Goal: Information Seeking & Learning: Check status

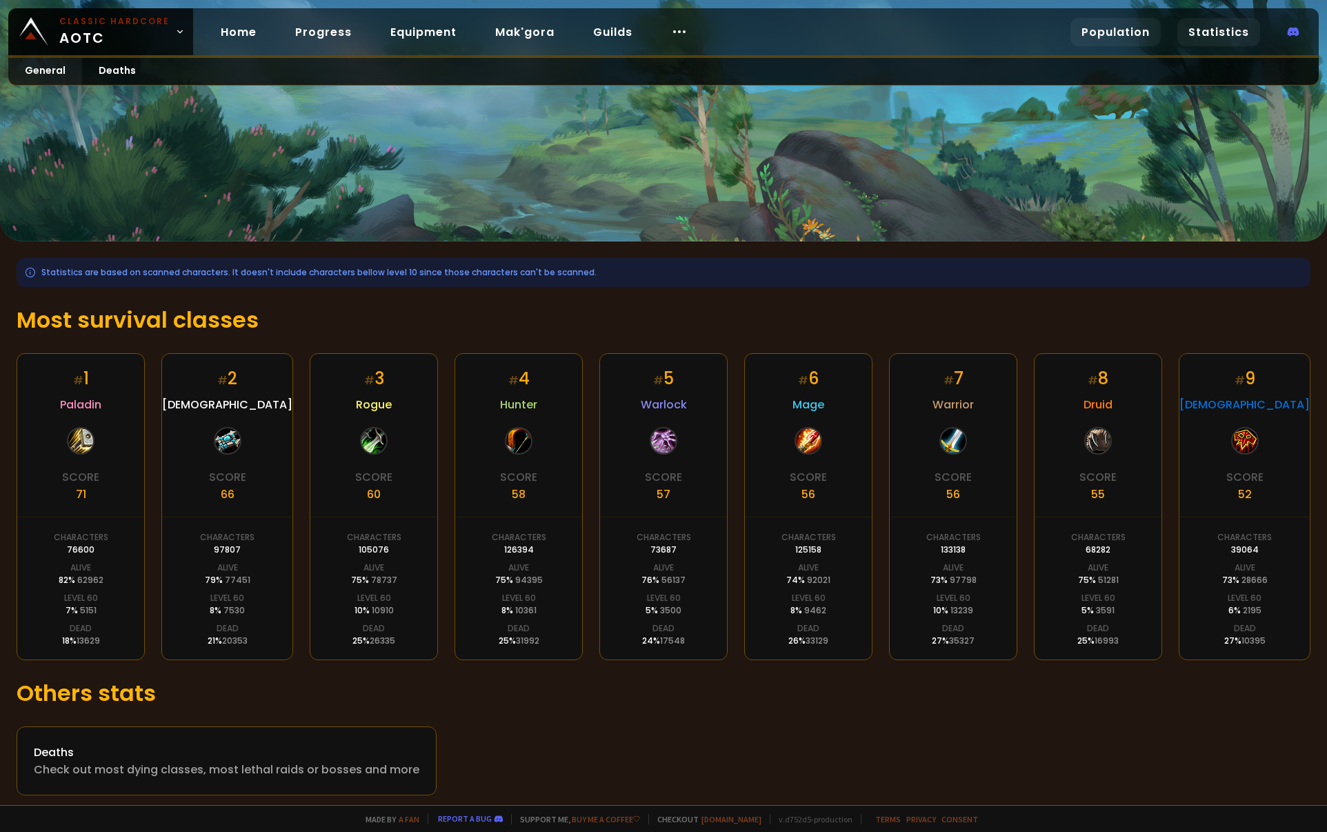
click at [1136, 32] on link "Population" at bounding box center [1115, 32] width 90 height 28
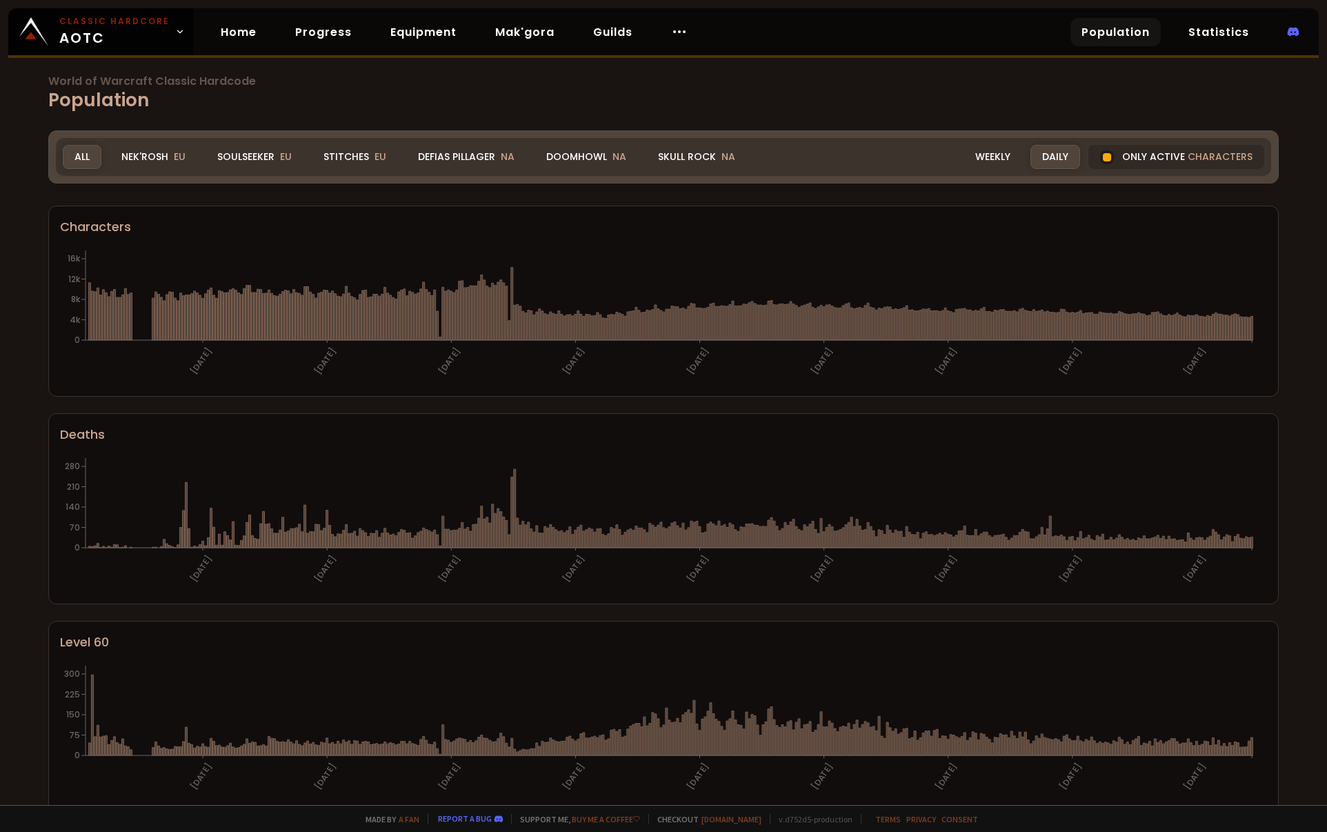
click at [254, 143] on div "Realm All All Nek'Rosh EU Soulseeker EU Stitches EU Defias Pillager NA Doomhowl…" at bounding box center [663, 157] width 1215 height 38
click at [263, 150] on div "Soulseeker EU" at bounding box center [254, 157] width 98 height 24
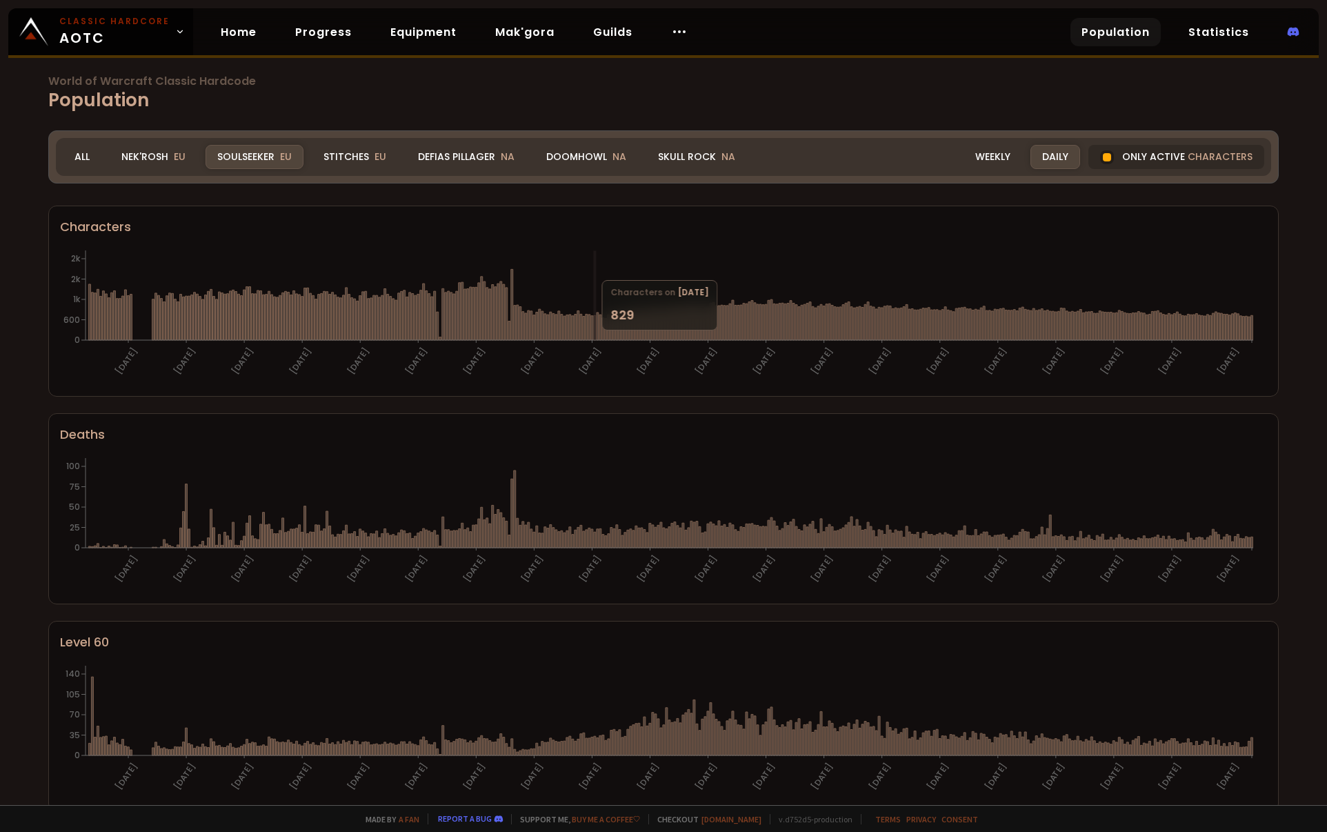
click at [77, 157] on div "All" at bounding box center [82, 157] width 39 height 24
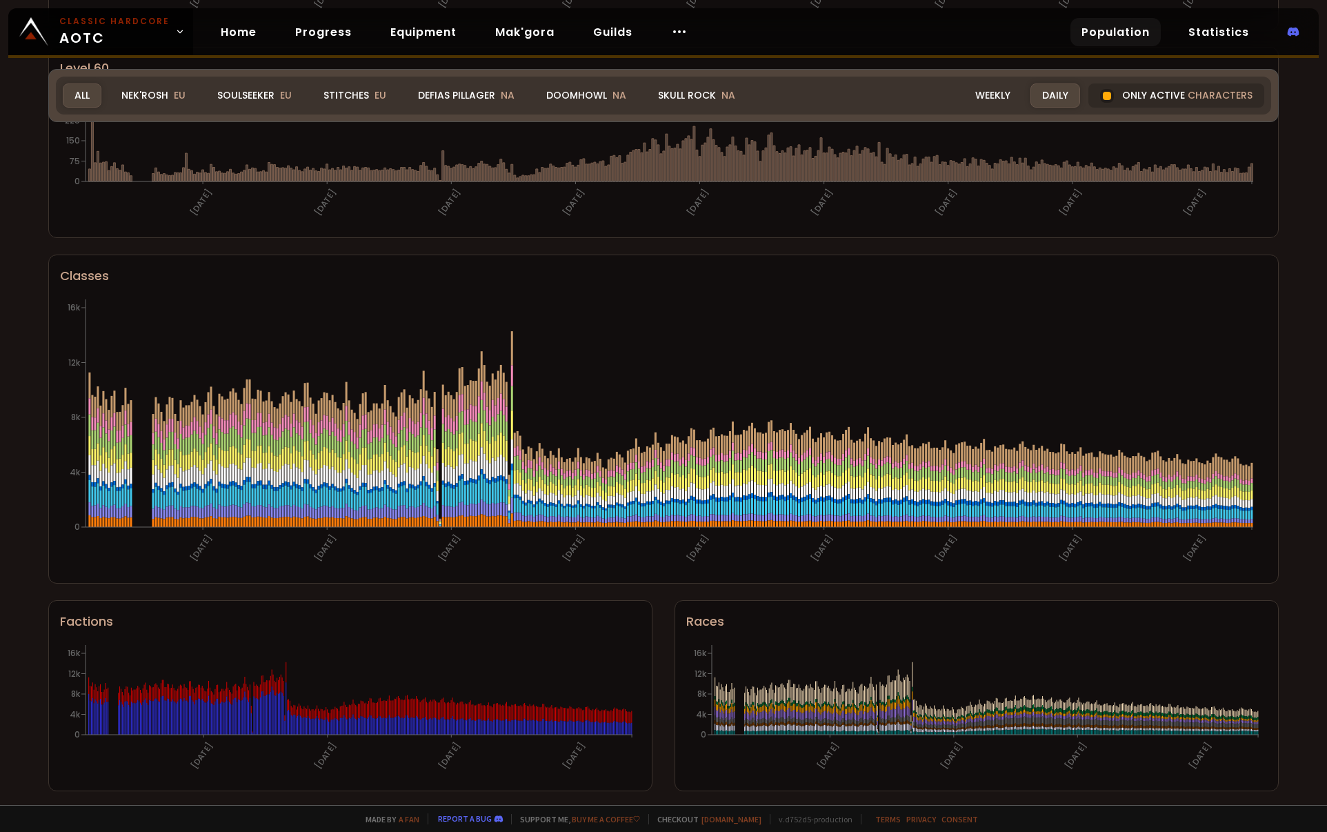
scroll to position [576, 0]
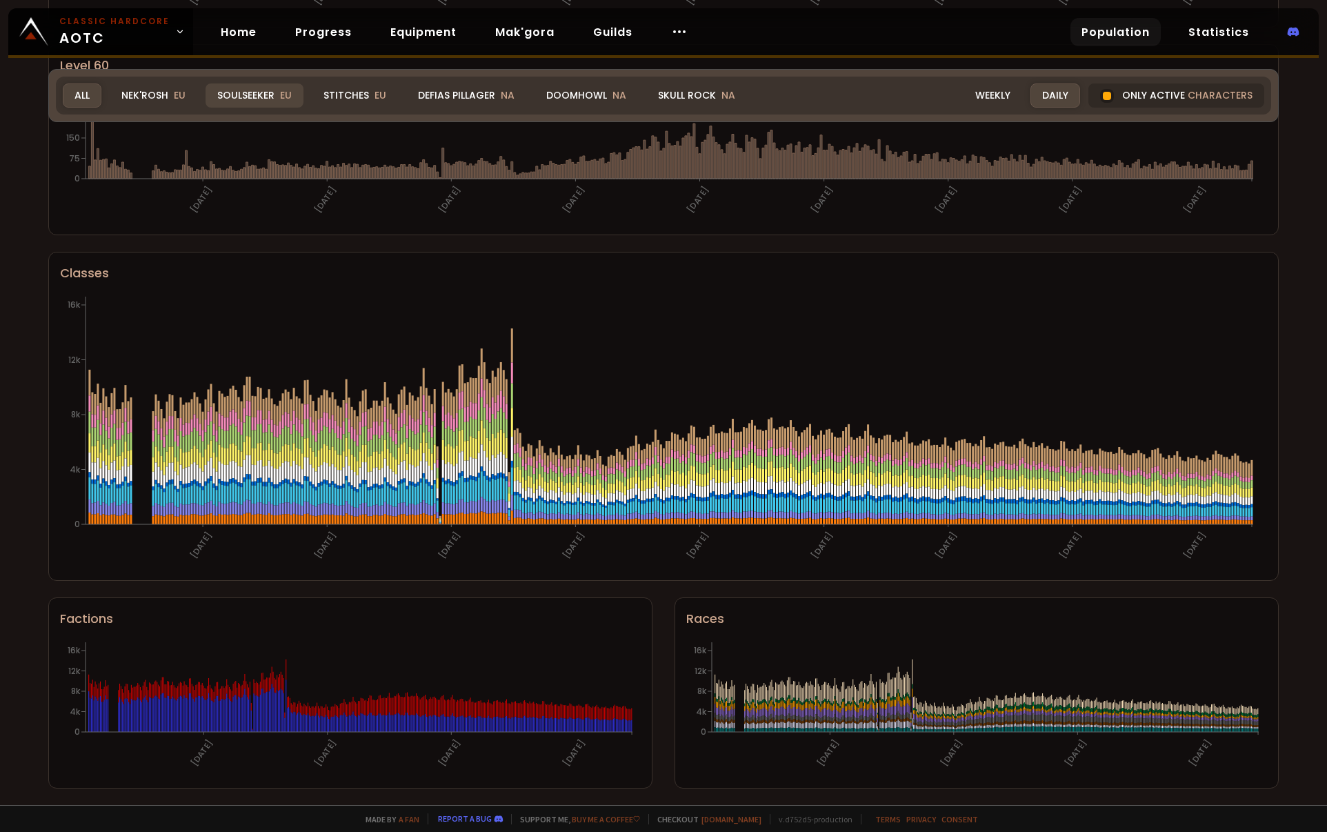
click at [272, 97] on div "Soulseeker EU" at bounding box center [254, 95] width 98 height 24
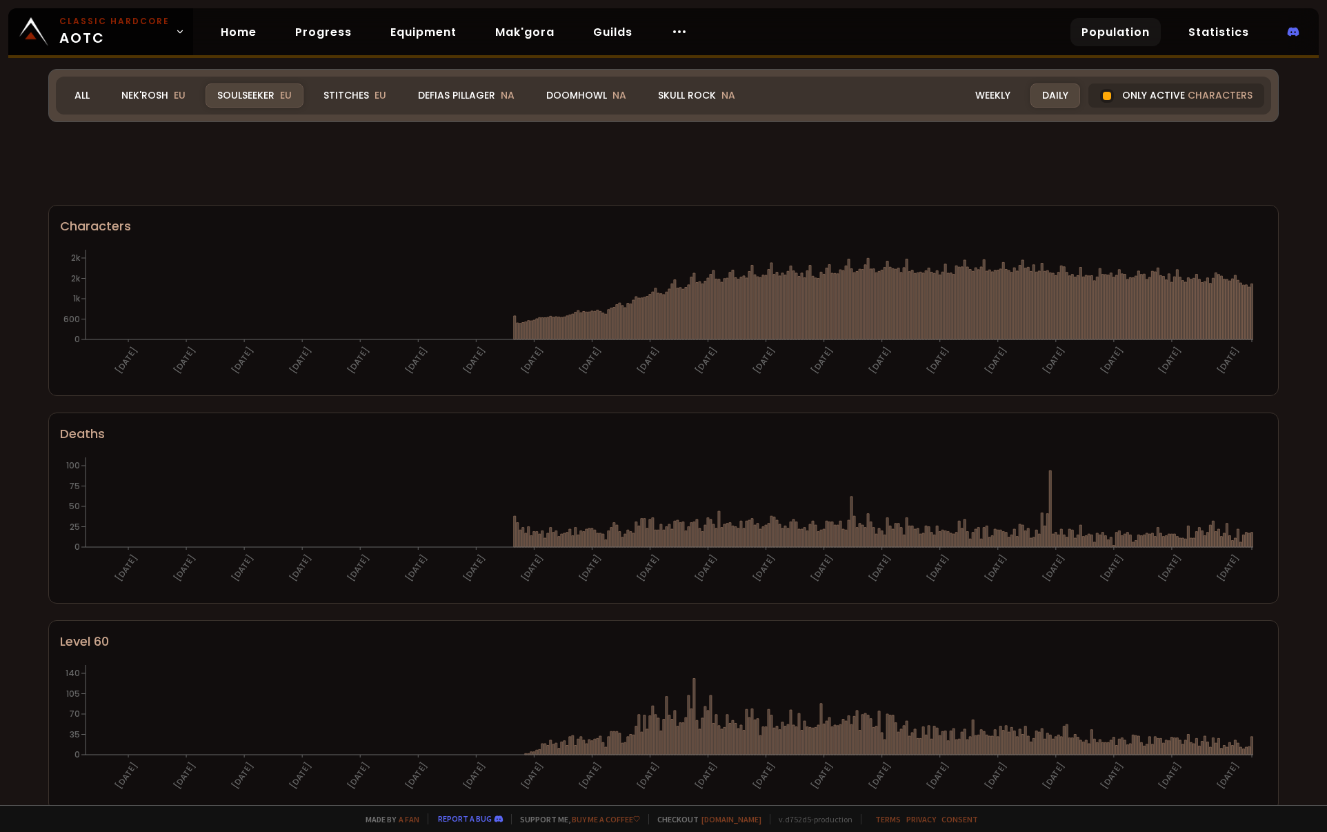
scroll to position [576, 0]
